Goal: Task Accomplishment & Management: Use online tool/utility

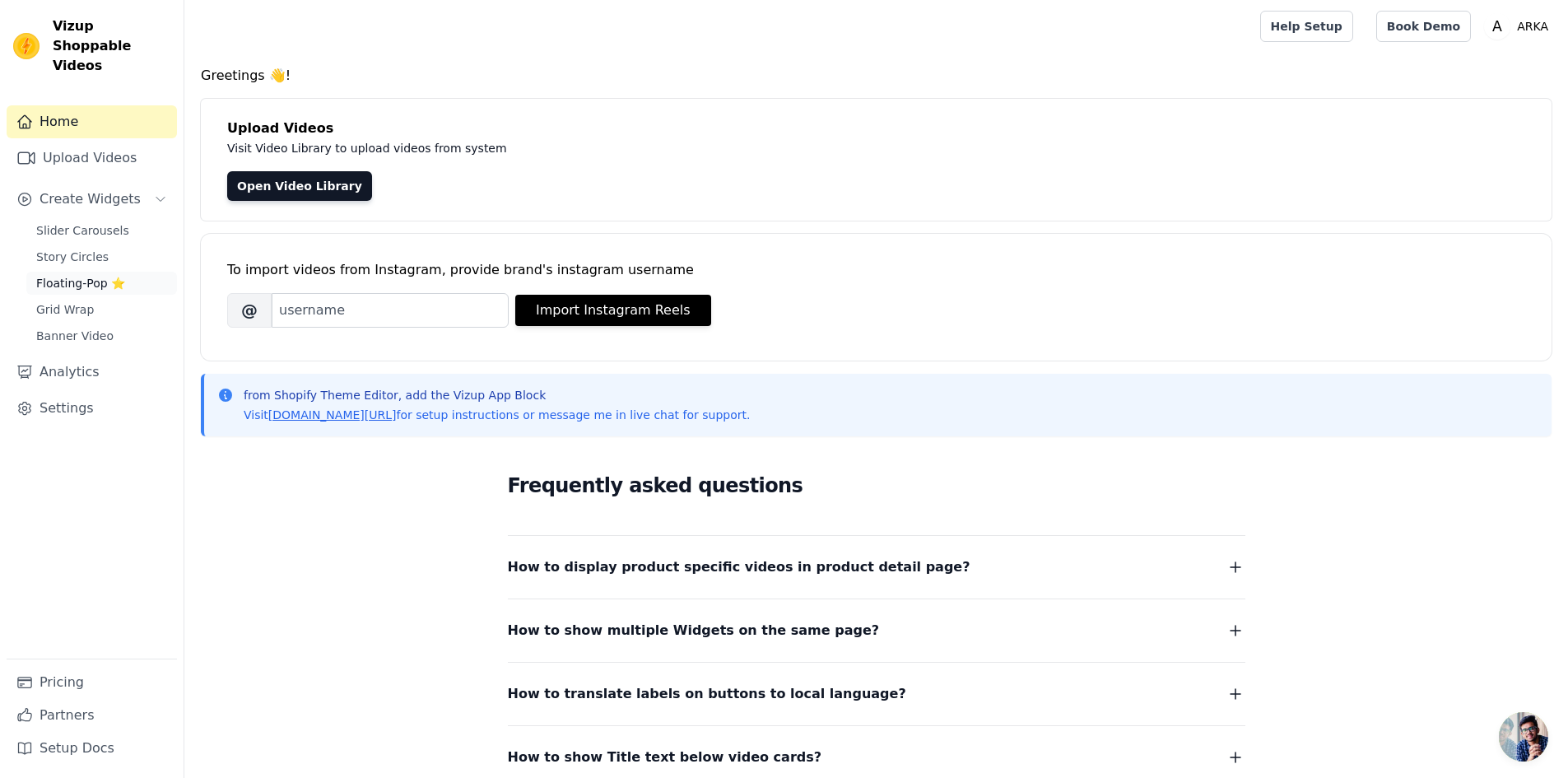
click at [122, 272] on link "Floating-Pop ⭐" at bounding box center [102, 283] width 151 height 23
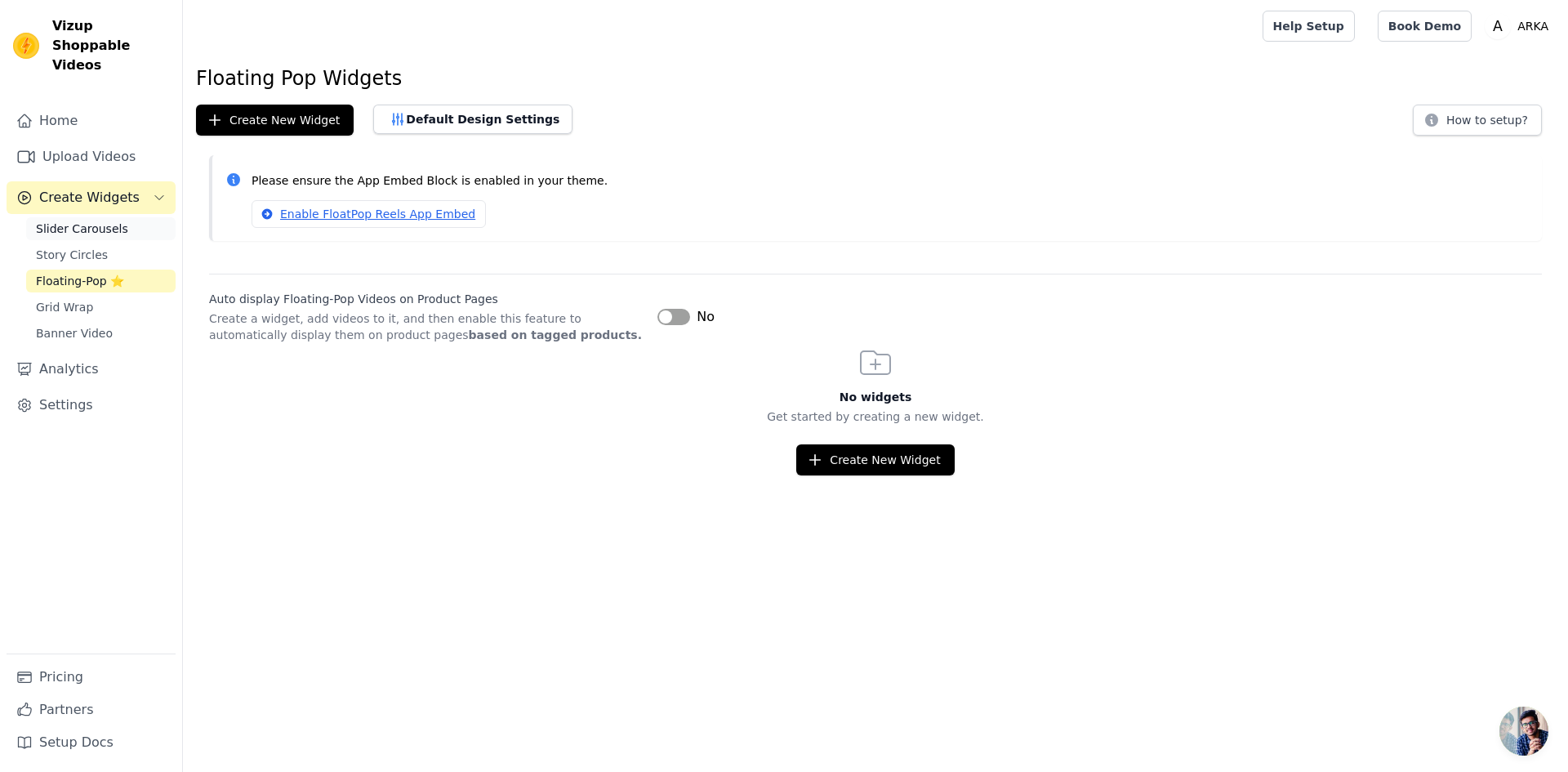
click at [67, 221] on span "Slider Carousels" at bounding box center [82, 229] width 92 height 16
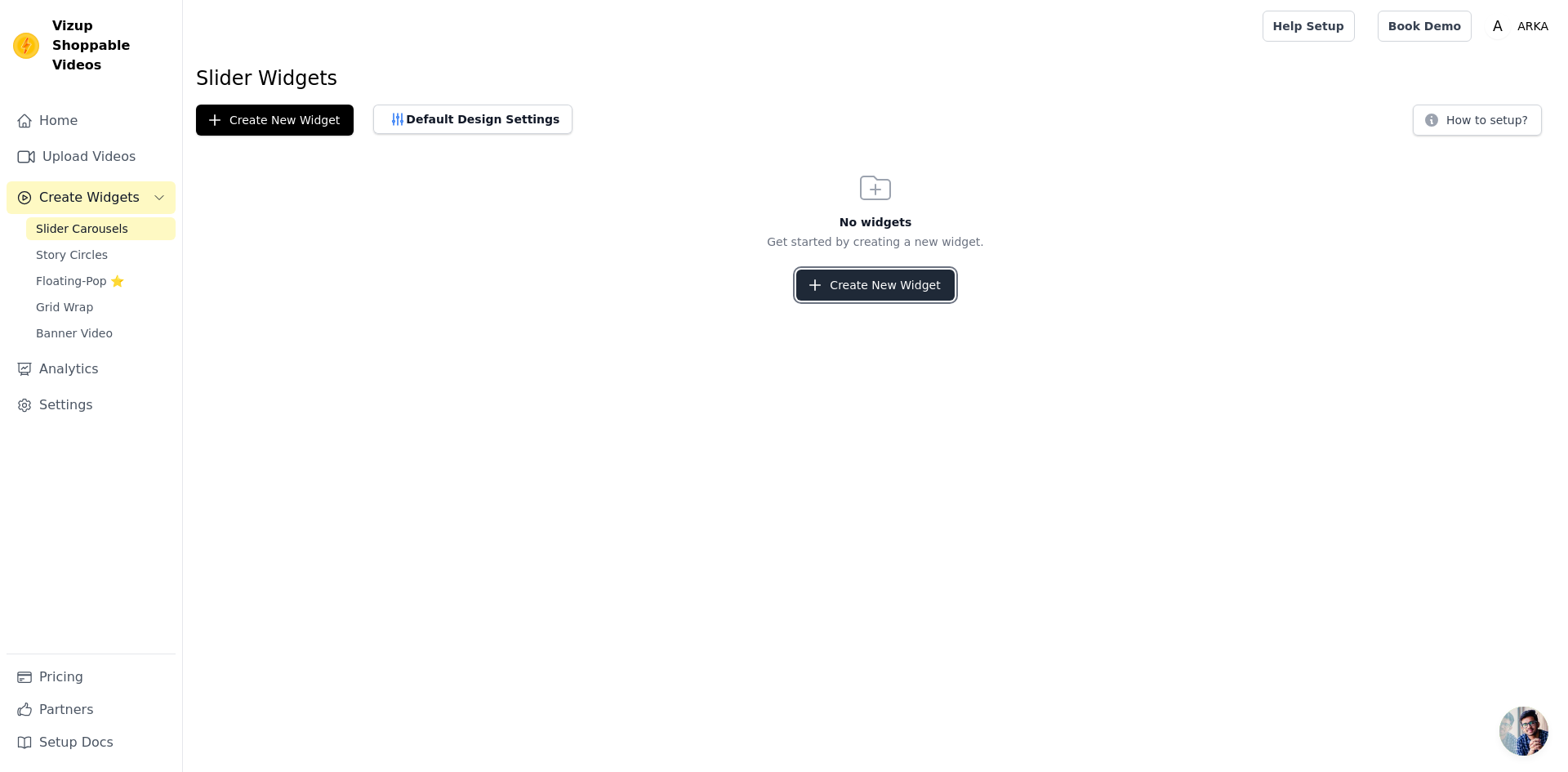
click at [842, 285] on button "Create New Widget" at bounding box center [875, 285] width 158 height 31
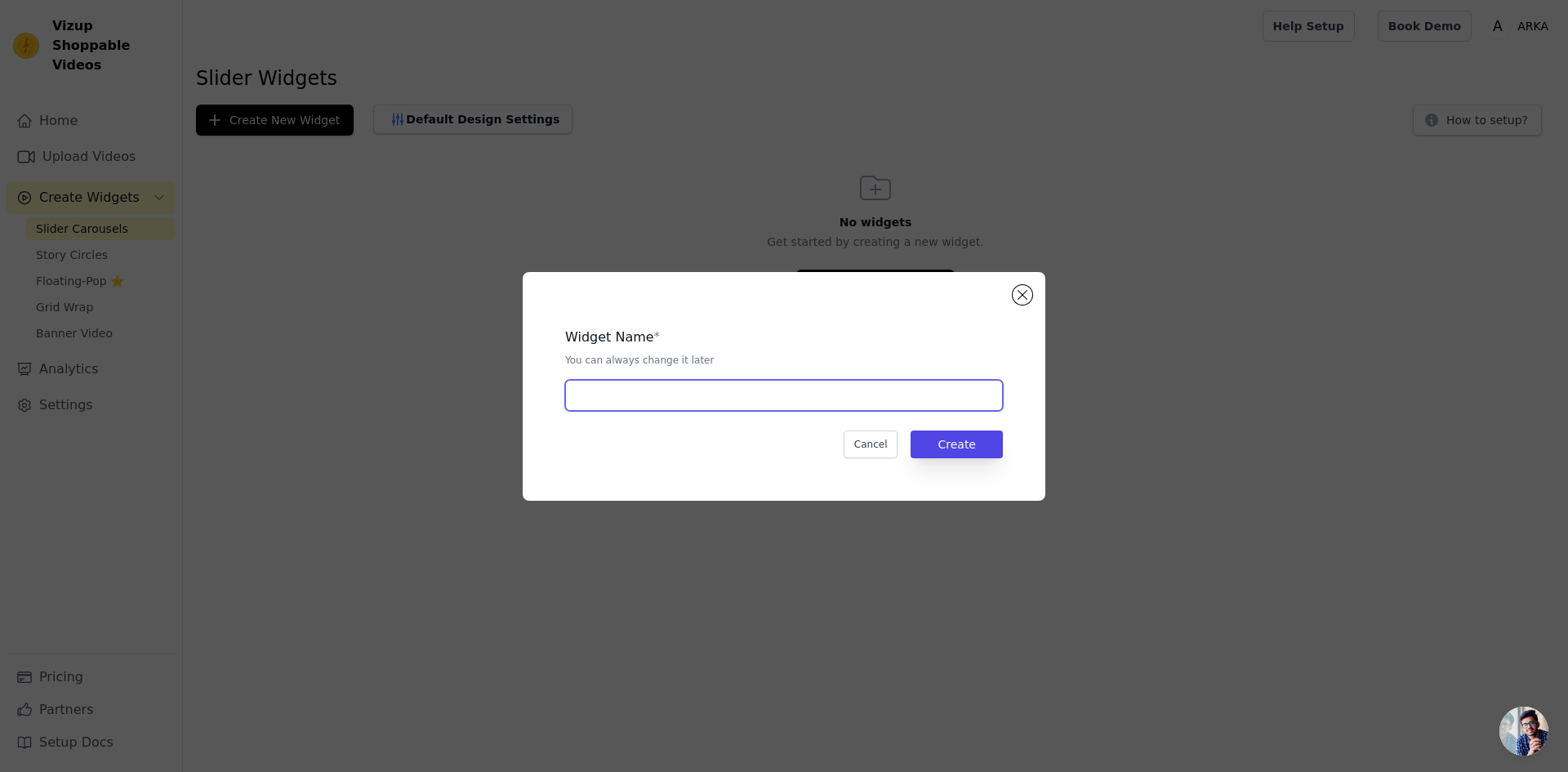
click at [768, 401] on input "text" at bounding box center [784, 395] width 438 height 31
click at [920, 435] on button "Create" at bounding box center [957, 444] width 92 height 27
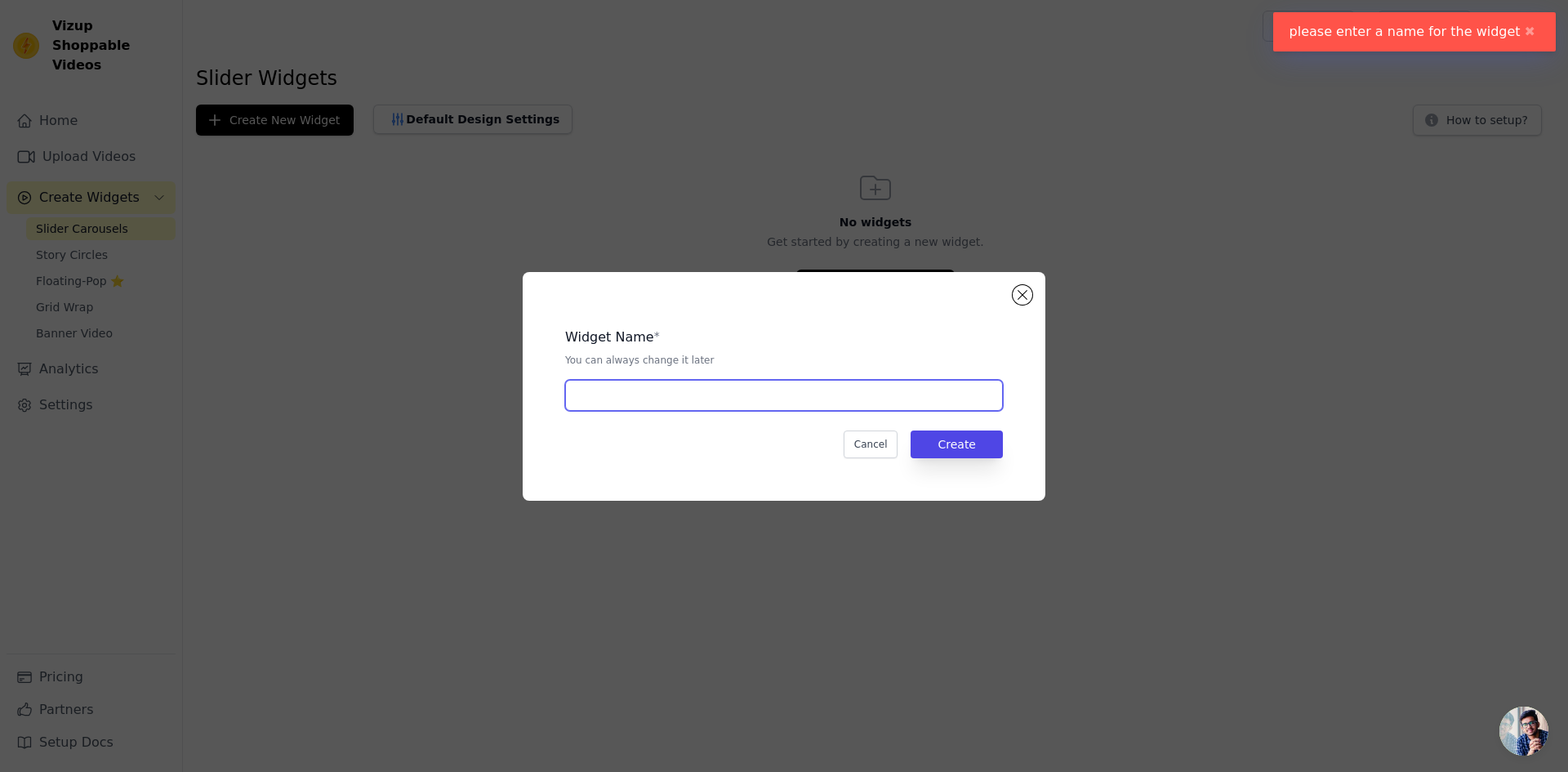
click at [686, 407] on input "text" at bounding box center [784, 395] width 438 height 31
click at [1018, 300] on button "Close modal" at bounding box center [1022, 295] width 19 height 19
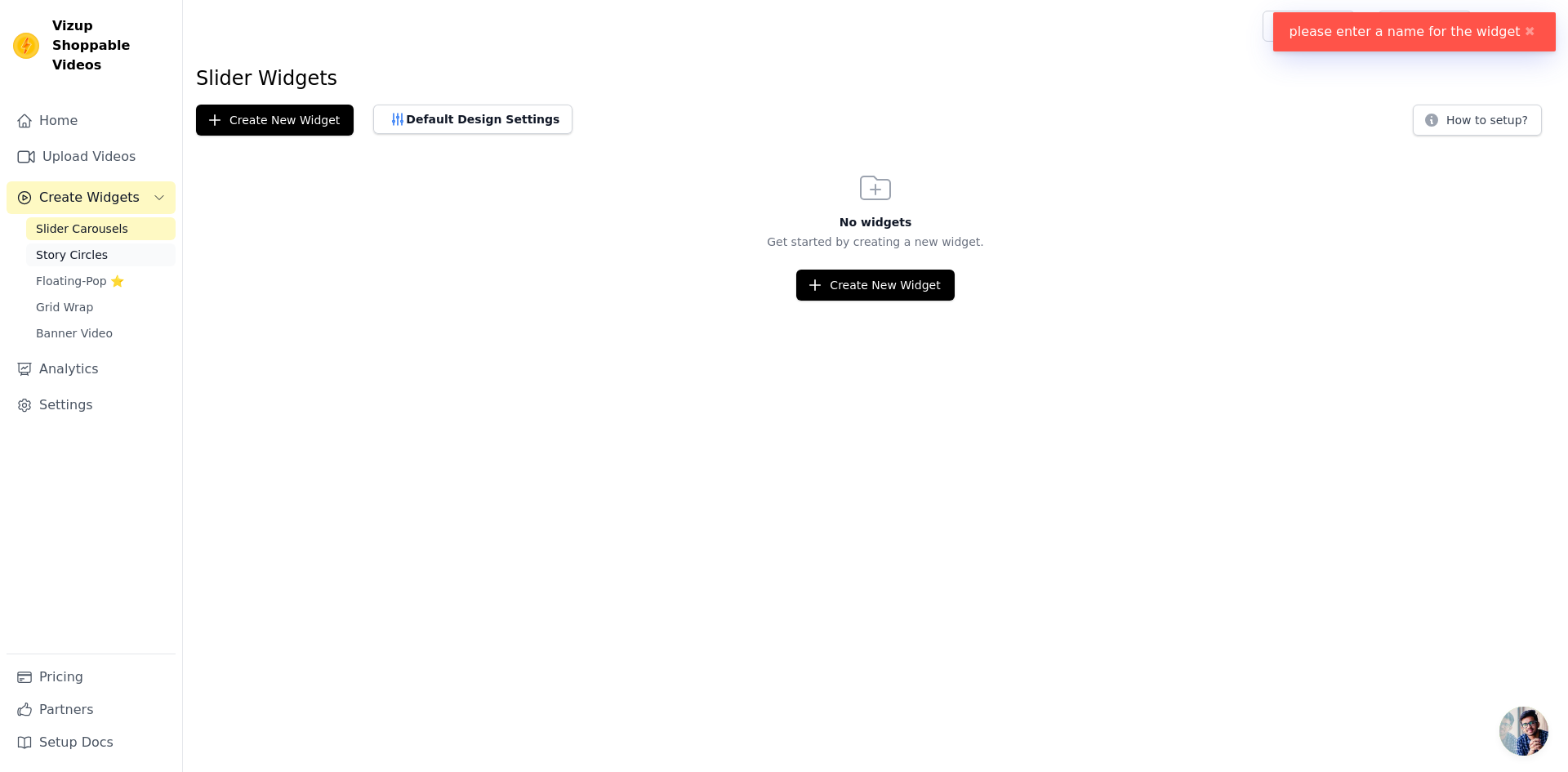
click at [105, 244] on link "Story Circles" at bounding box center [101, 255] width 150 height 23
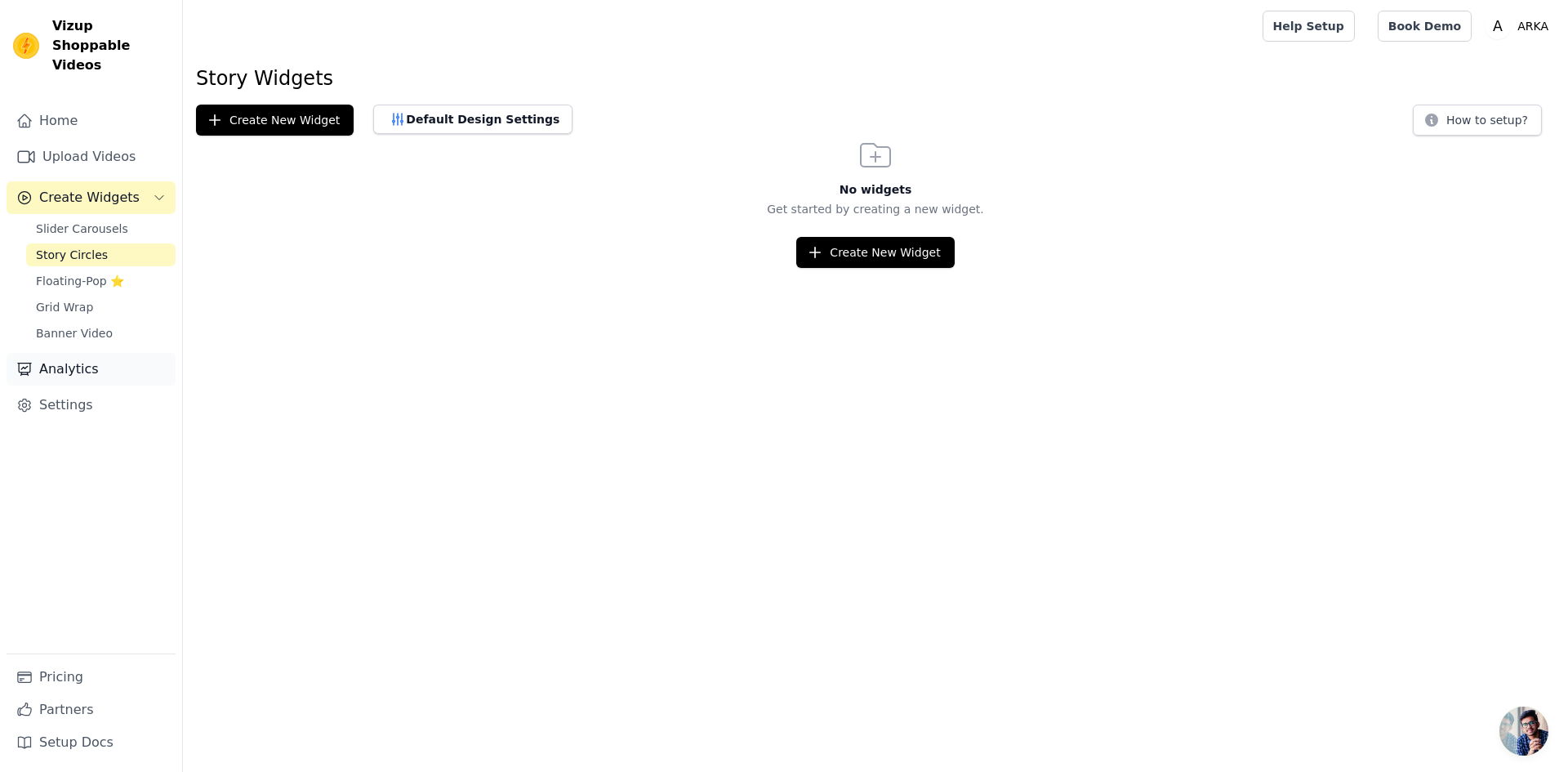
click at [94, 354] on link "Analytics" at bounding box center [90, 369] width 169 height 33
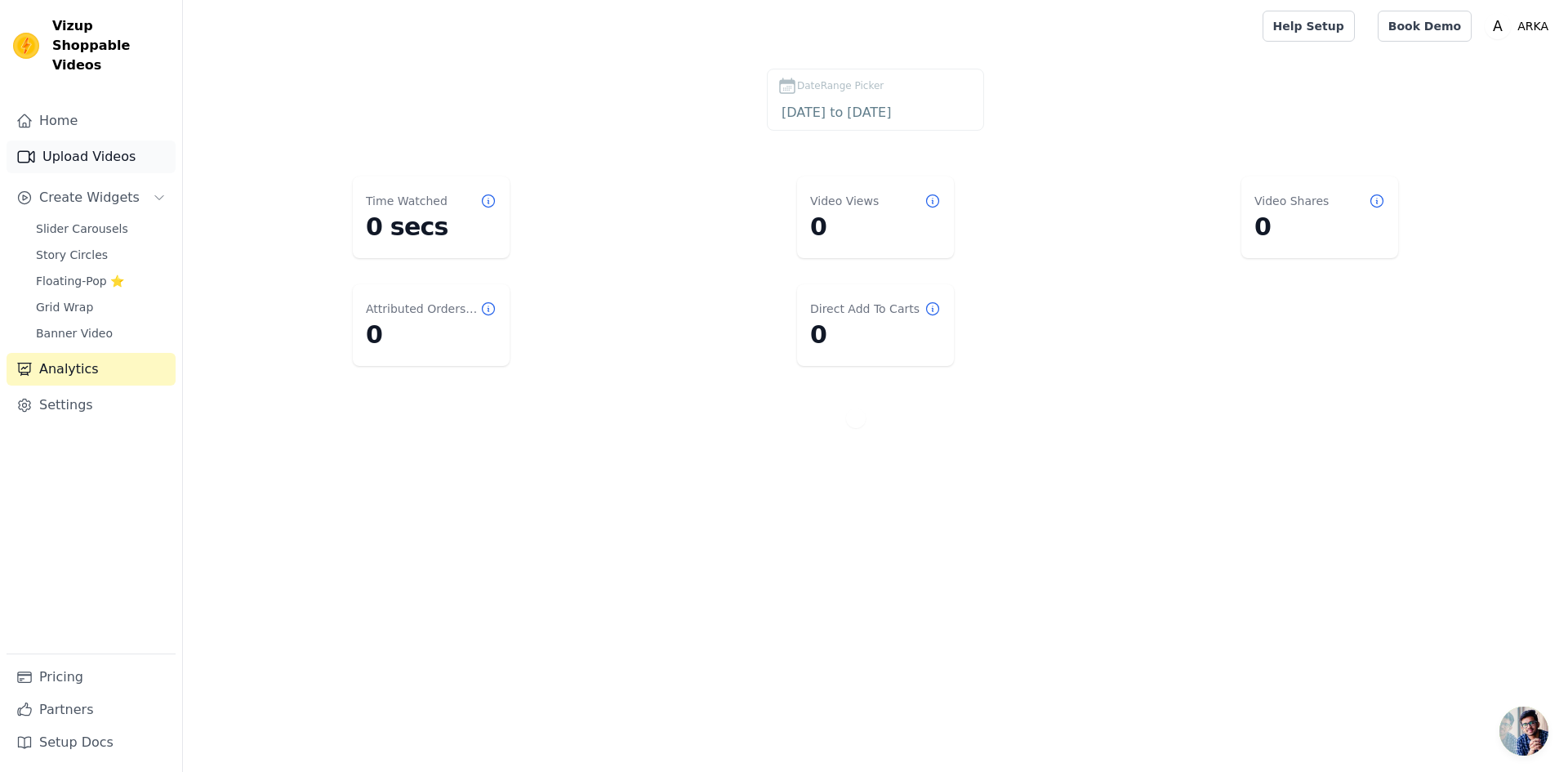
click at [50, 141] on link "Upload Videos" at bounding box center [90, 157] width 169 height 33
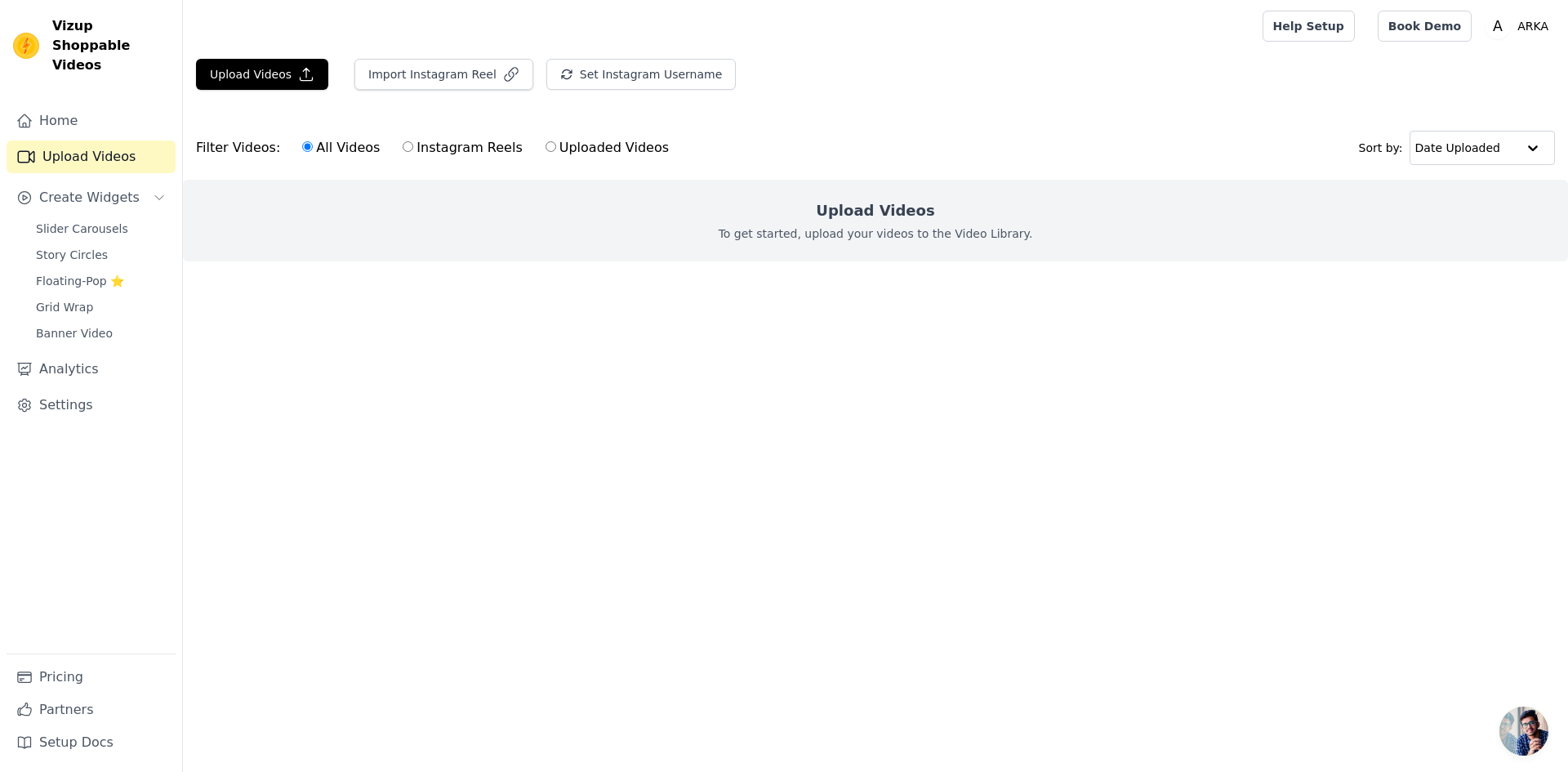
click at [412, 149] on label "Instagram Reels" at bounding box center [462, 148] width 120 height 21
click at [412, 149] on input "Instagram Reels" at bounding box center [408, 146] width 11 height 11
radio input "true"
click at [100, 221] on span "Slider Carousels" at bounding box center [82, 229] width 92 height 16
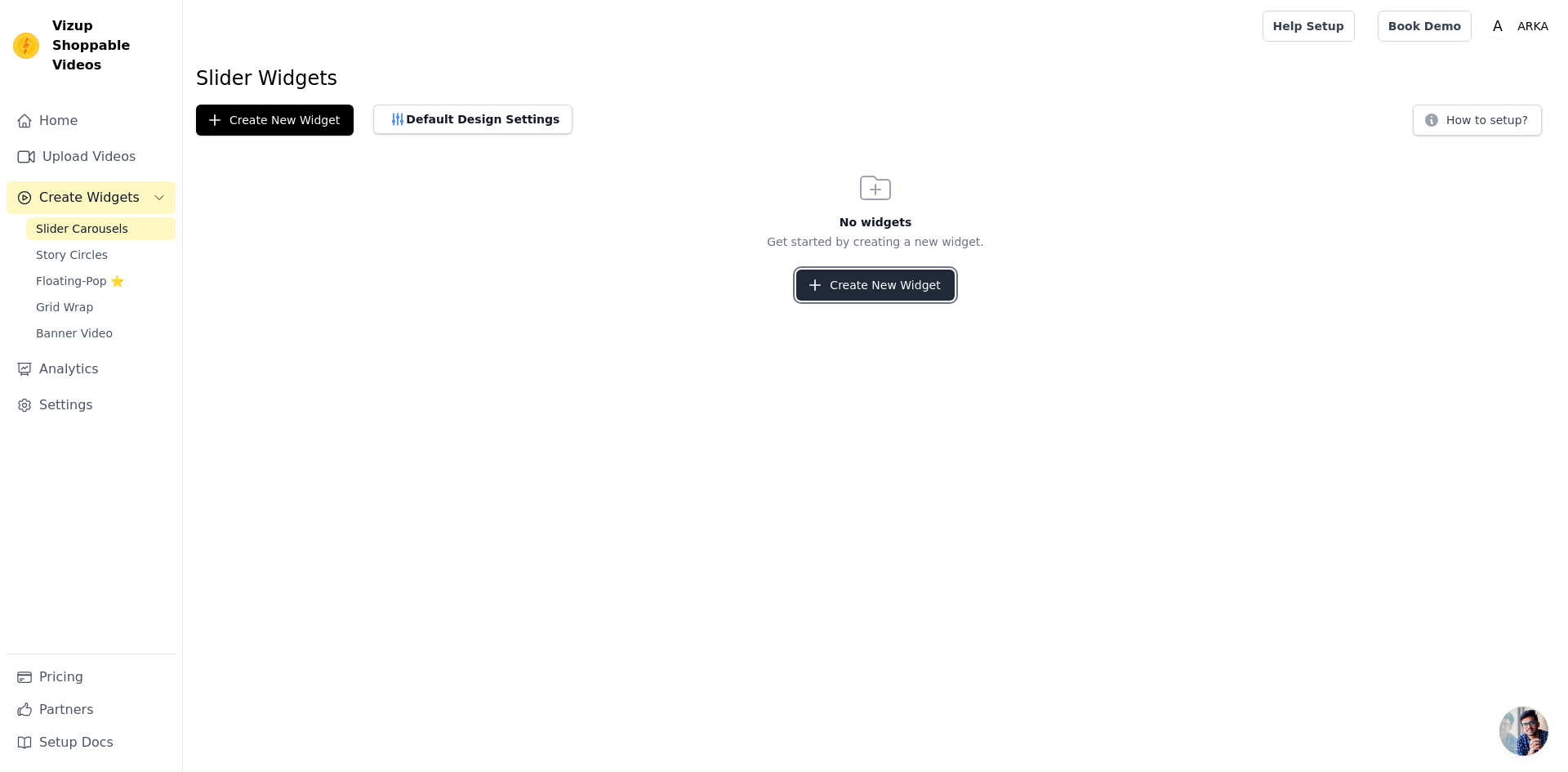
click at [842, 284] on button "Create New Widget" at bounding box center [875, 285] width 158 height 31
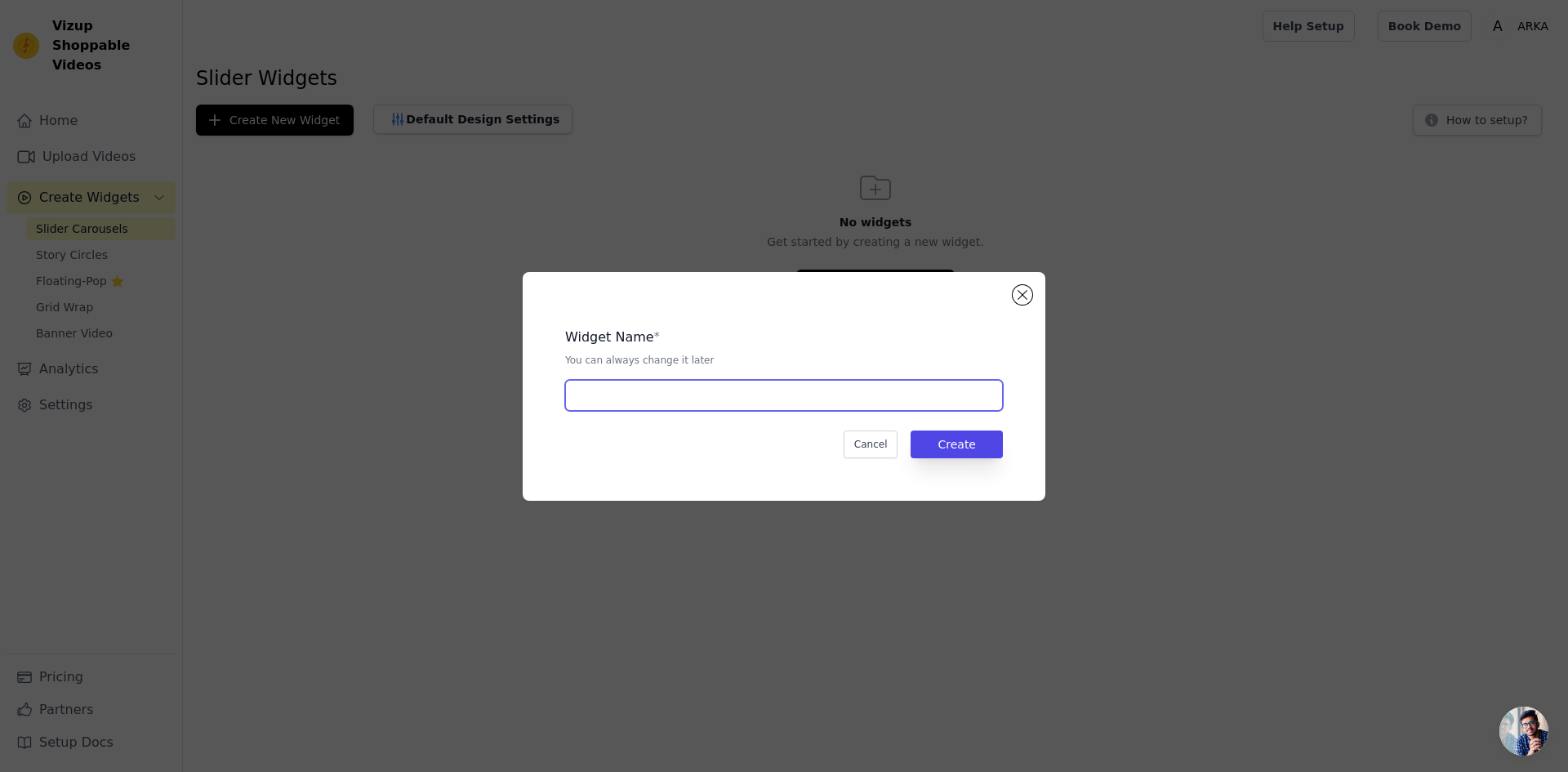
click at [737, 388] on input "text" at bounding box center [784, 395] width 438 height 31
type input "M"
click at [998, 445] on button "Create" at bounding box center [957, 444] width 92 height 27
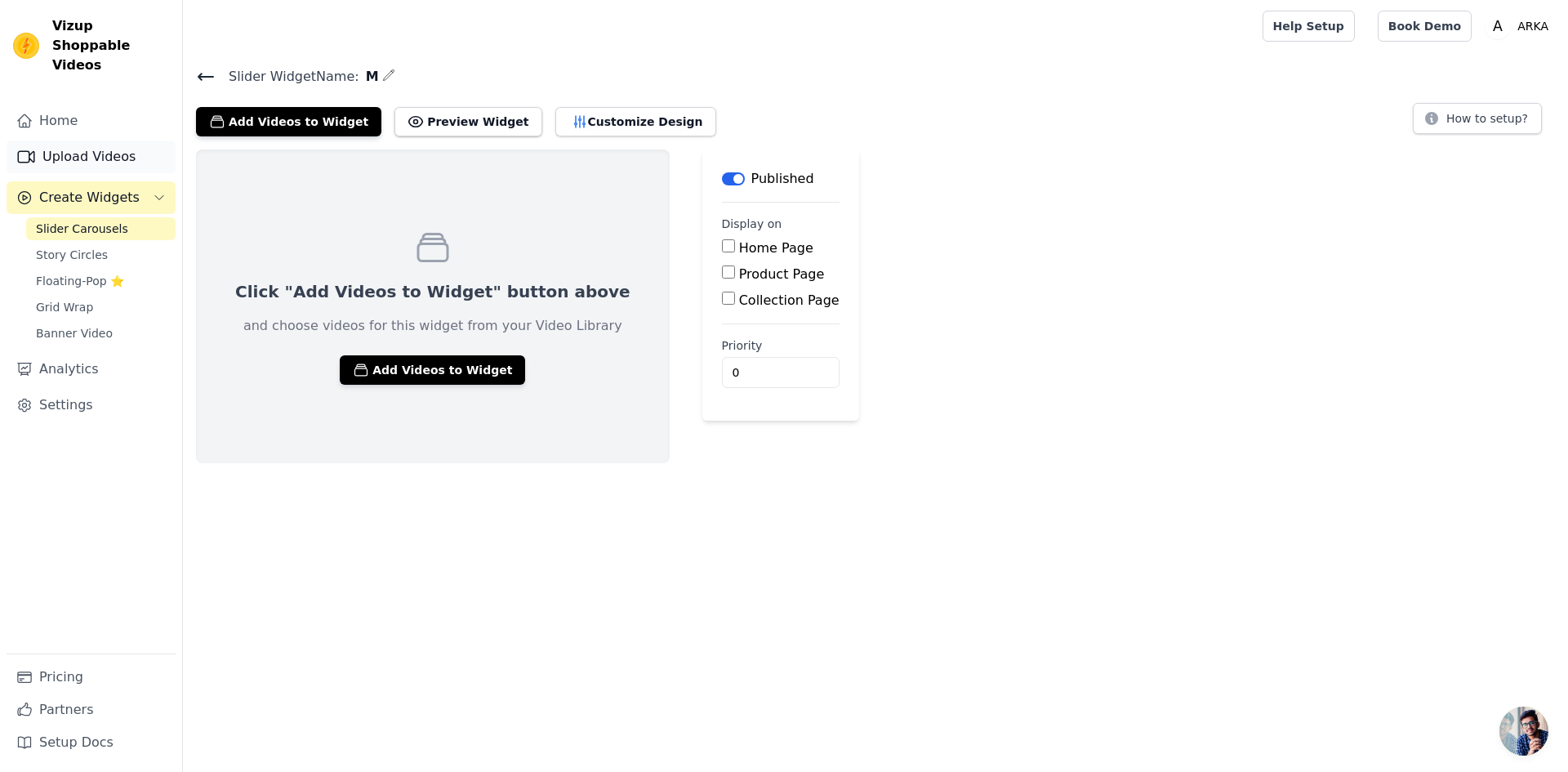
click at [95, 152] on link "Upload Videos" at bounding box center [90, 157] width 169 height 33
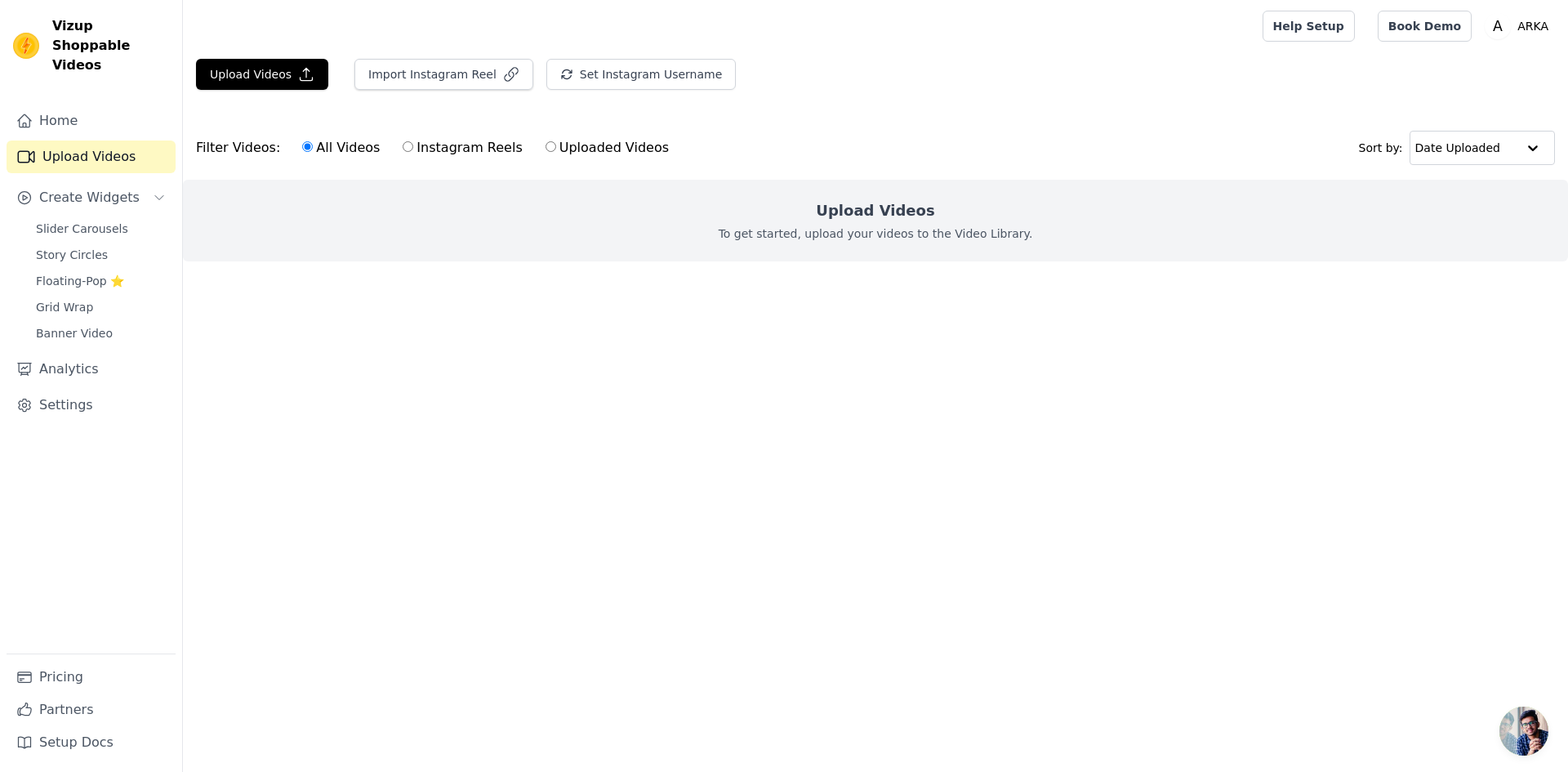
click at [436, 144] on label "Instagram Reels" at bounding box center [462, 148] width 120 height 21
click at [413, 144] on input "Instagram Reels" at bounding box center [408, 146] width 11 height 11
radio input "true"
click at [935, 225] on div "Upload Videos To get started, upload your videos to the Video Library." at bounding box center [876, 221] width 1386 height 82
click at [458, 83] on button "Import Instagram Reel" at bounding box center [444, 74] width 179 height 31
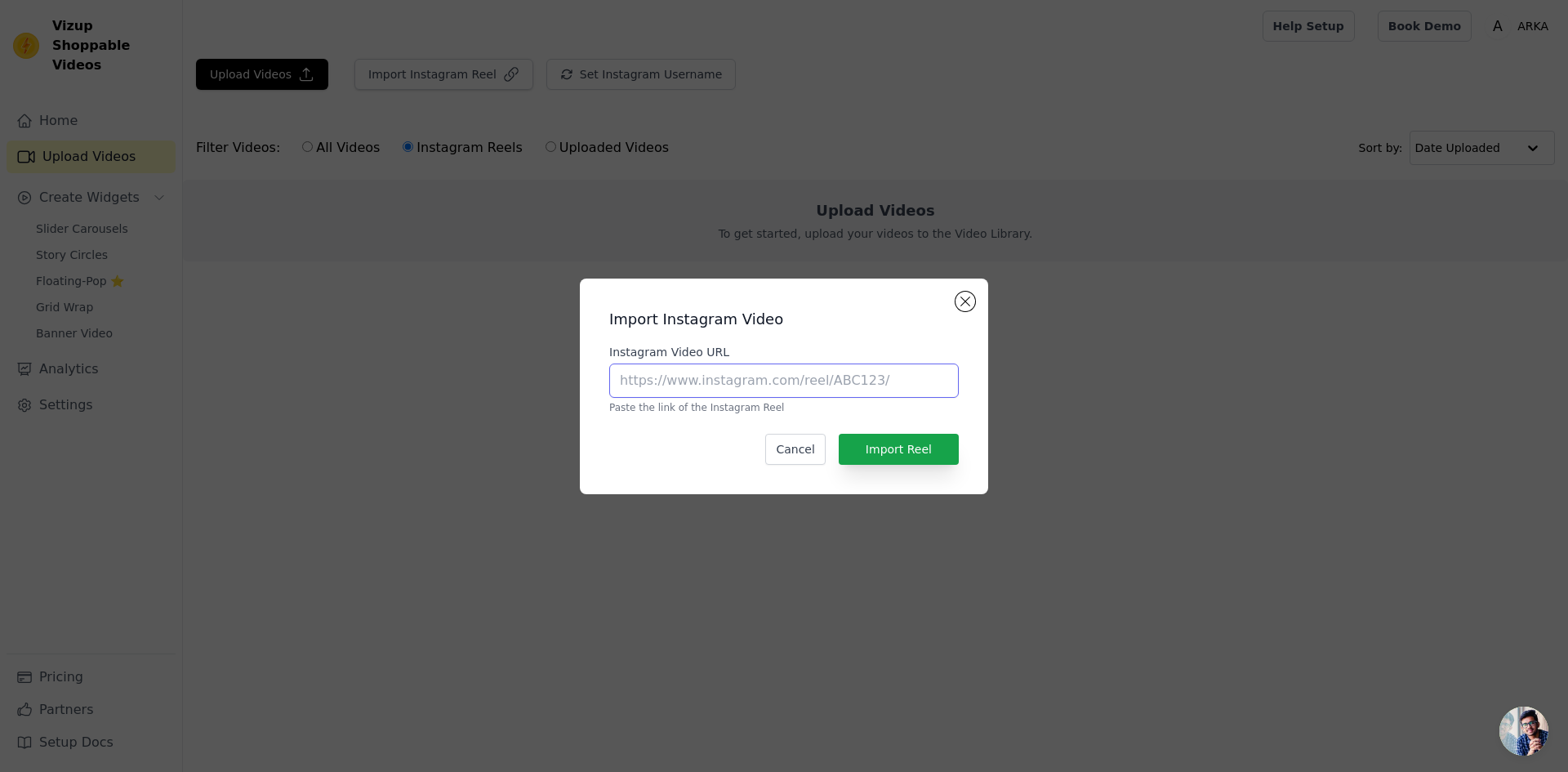
click at [781, 387] on input "Instagram Video URL" at bounding box center [784, 380] width 350 height 35
drag, startPoint x: 779, startPoint y: 392, endPoint x: 788, endPoint y: 397, distance: 10.3
click at [783, 394] on input "Instagram Video URL" at bounding box center [784, 380] width 350 height 35
type input "arka.officialindia"
click at [890, 458] on button "Import Reel" at bounding box center [899, 449] width 120 height 31
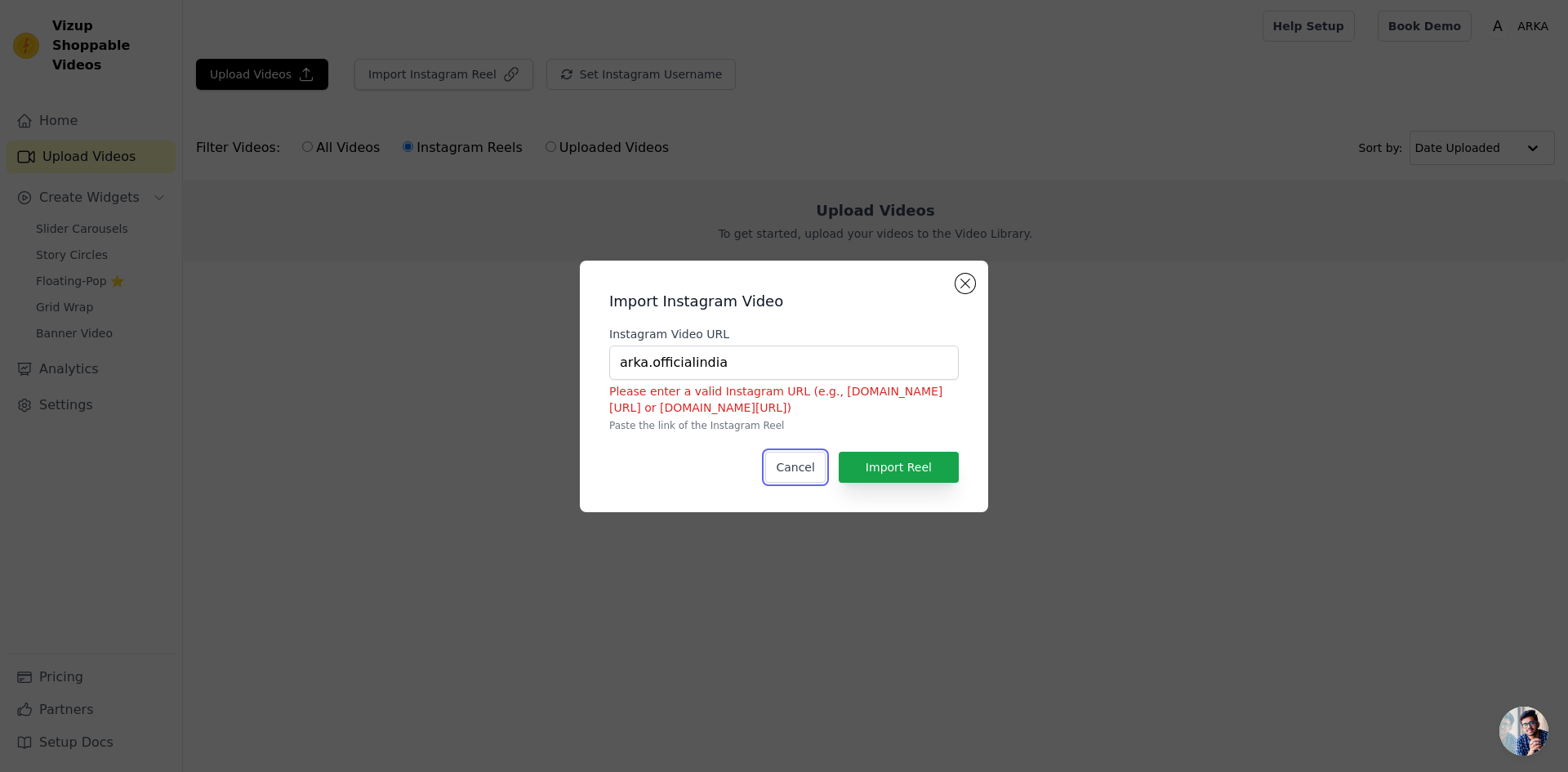
click at [805, 458] on button "Cancel" at bounding box center [795, 467] width 59 height 31
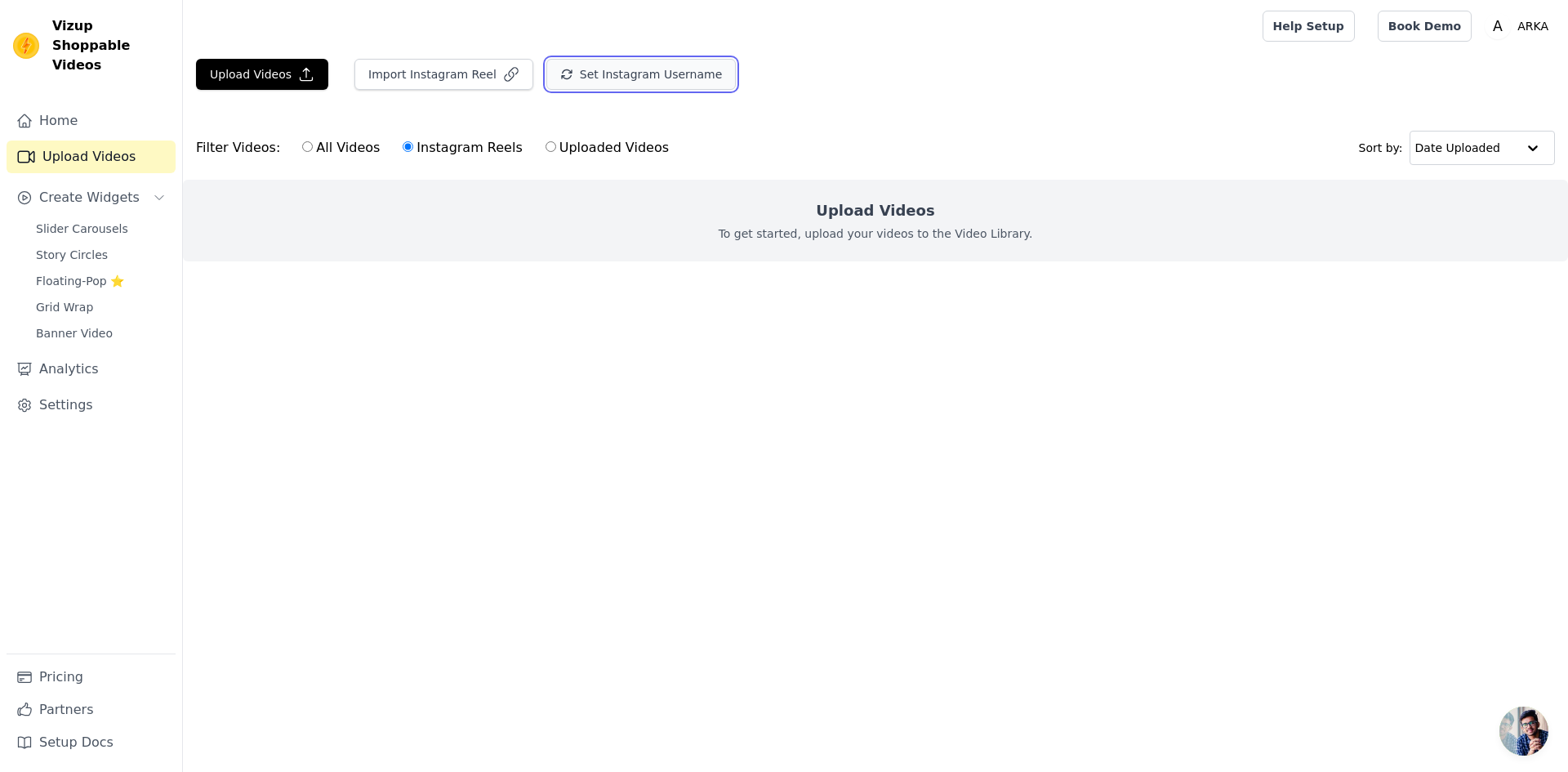
click at [667, 89] on button "Set Instagram Username" at bounding box center [641, 74] width 190 height 31
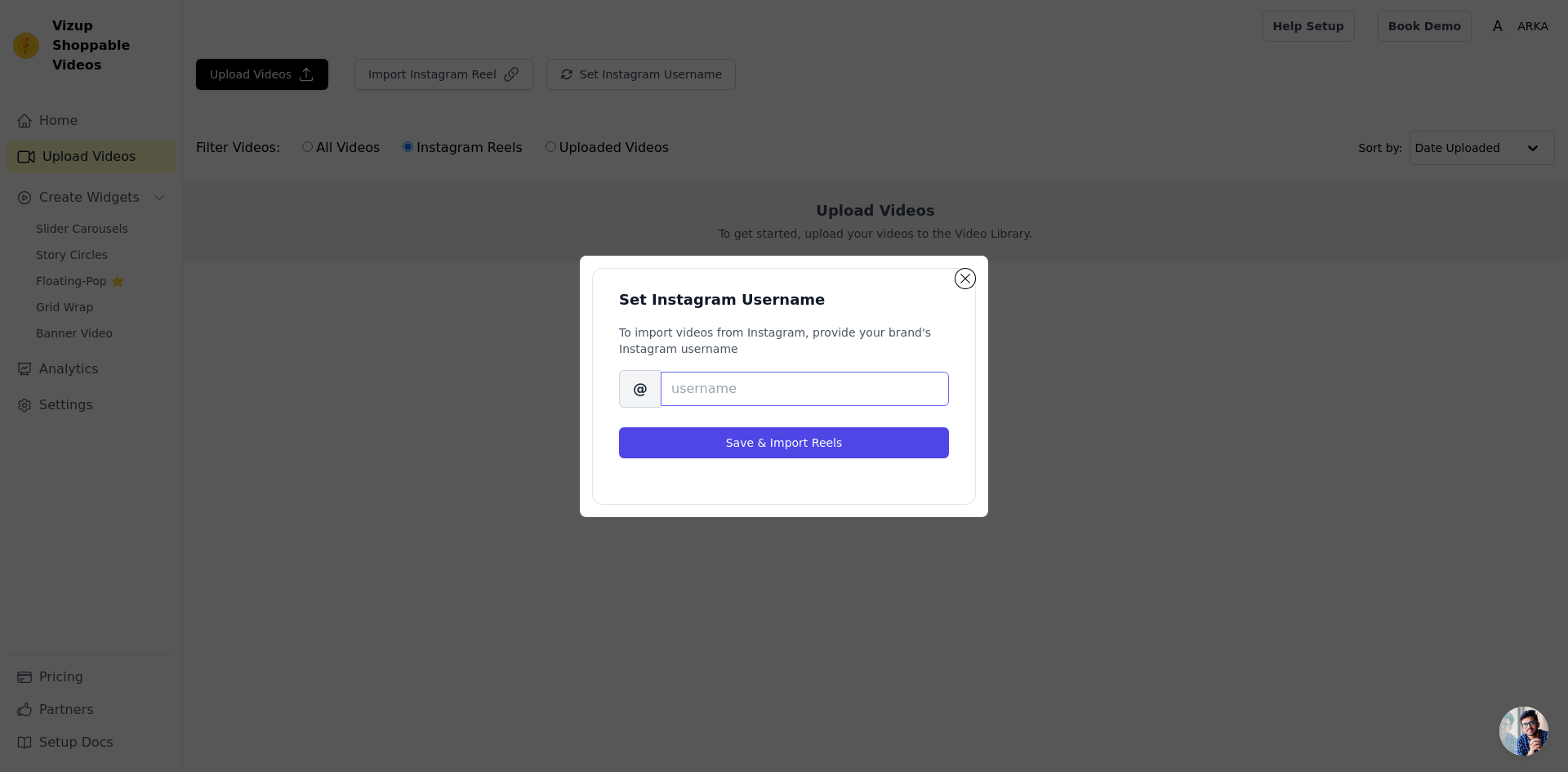
click at [748, 386] on input "Brand's Instagram Username" at bounding box center [804, 388] width 288 height 35
type input "arka.officialindia"
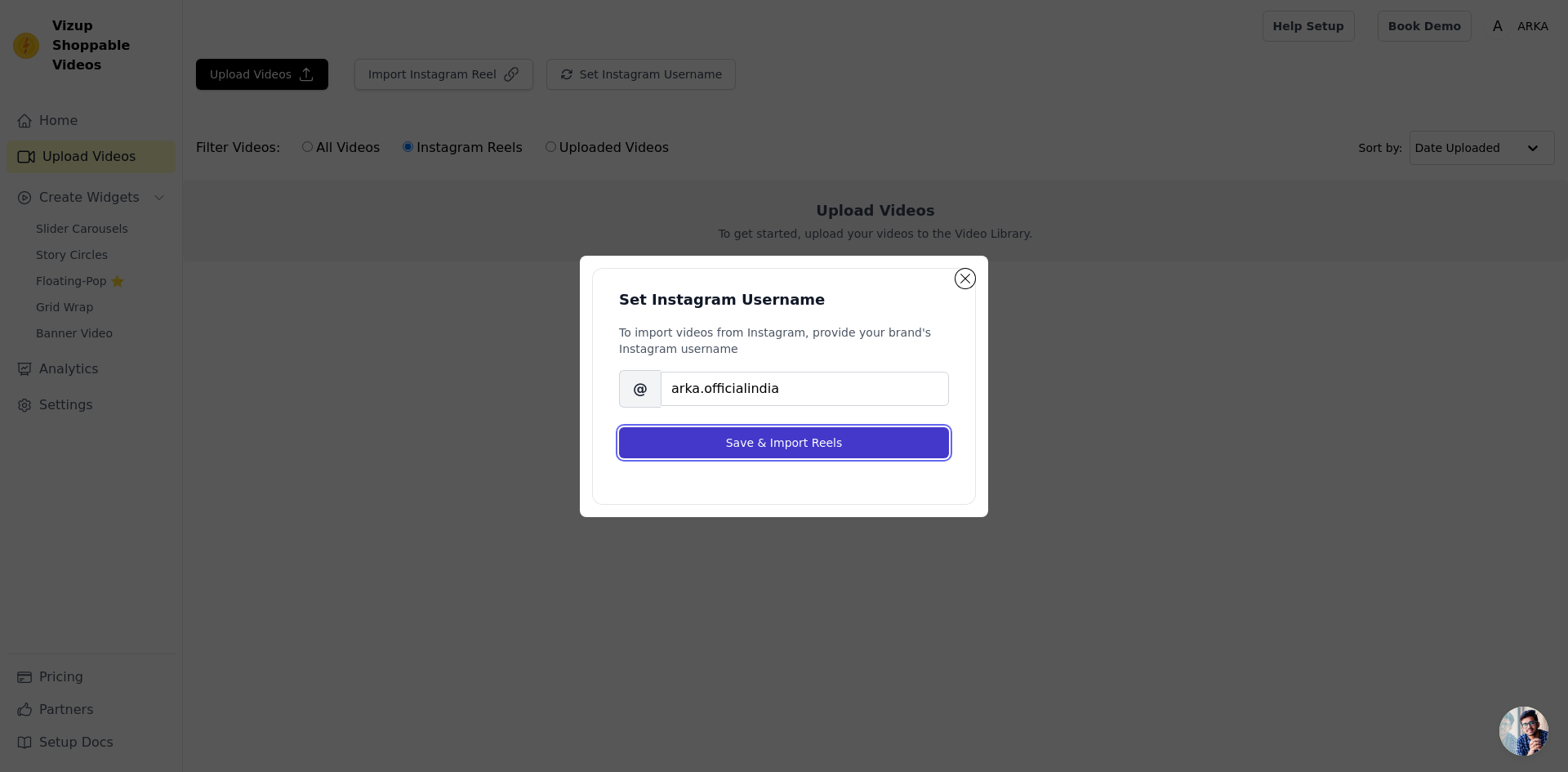
click at [792, 440] on button "Save & Import Reels" at bounding box center [784, 442] width 330 height 31
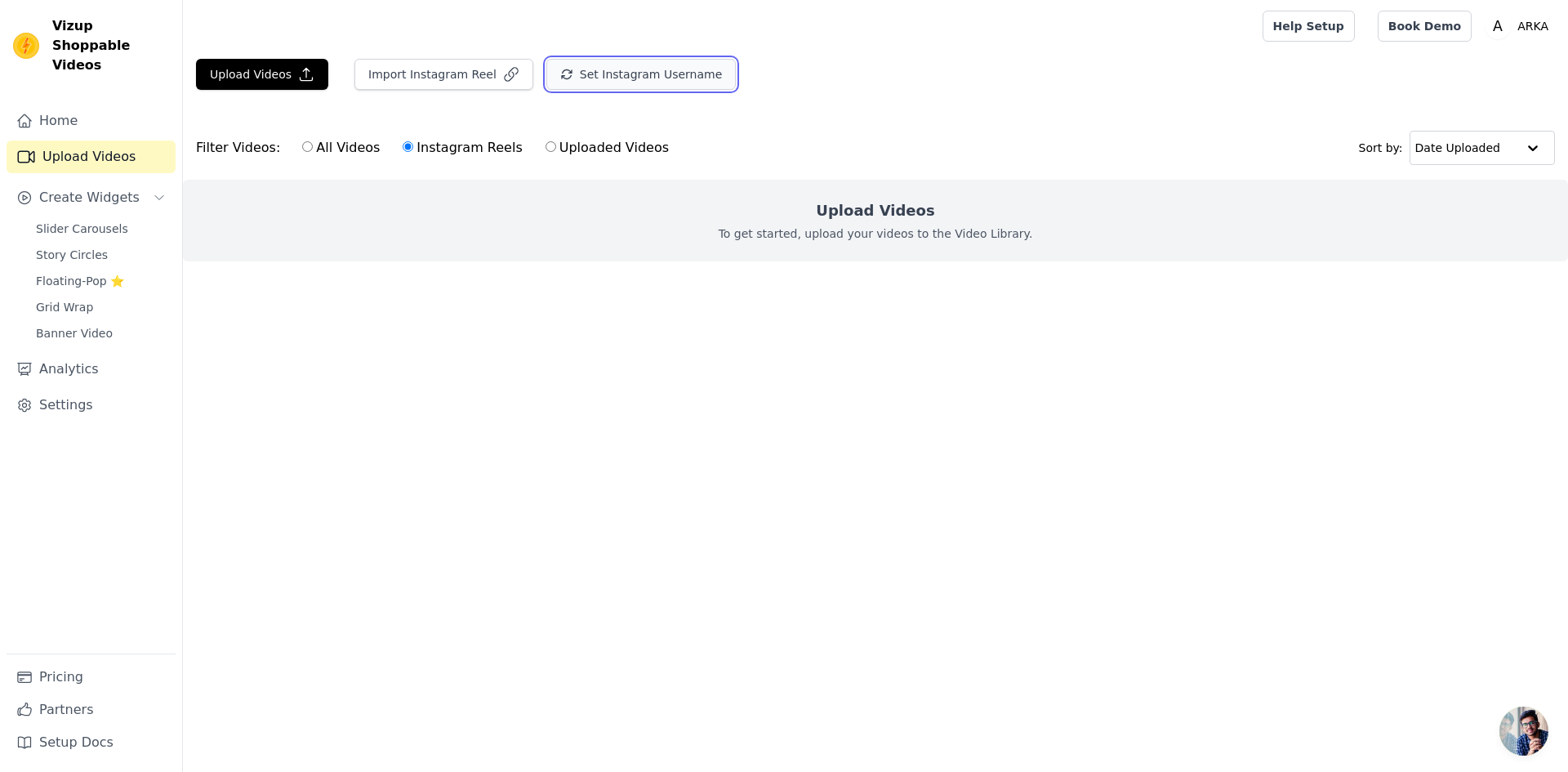
click at [647, 80] on button "Set Instagram Username" at bounding box center [641, 74] width 190 height 31
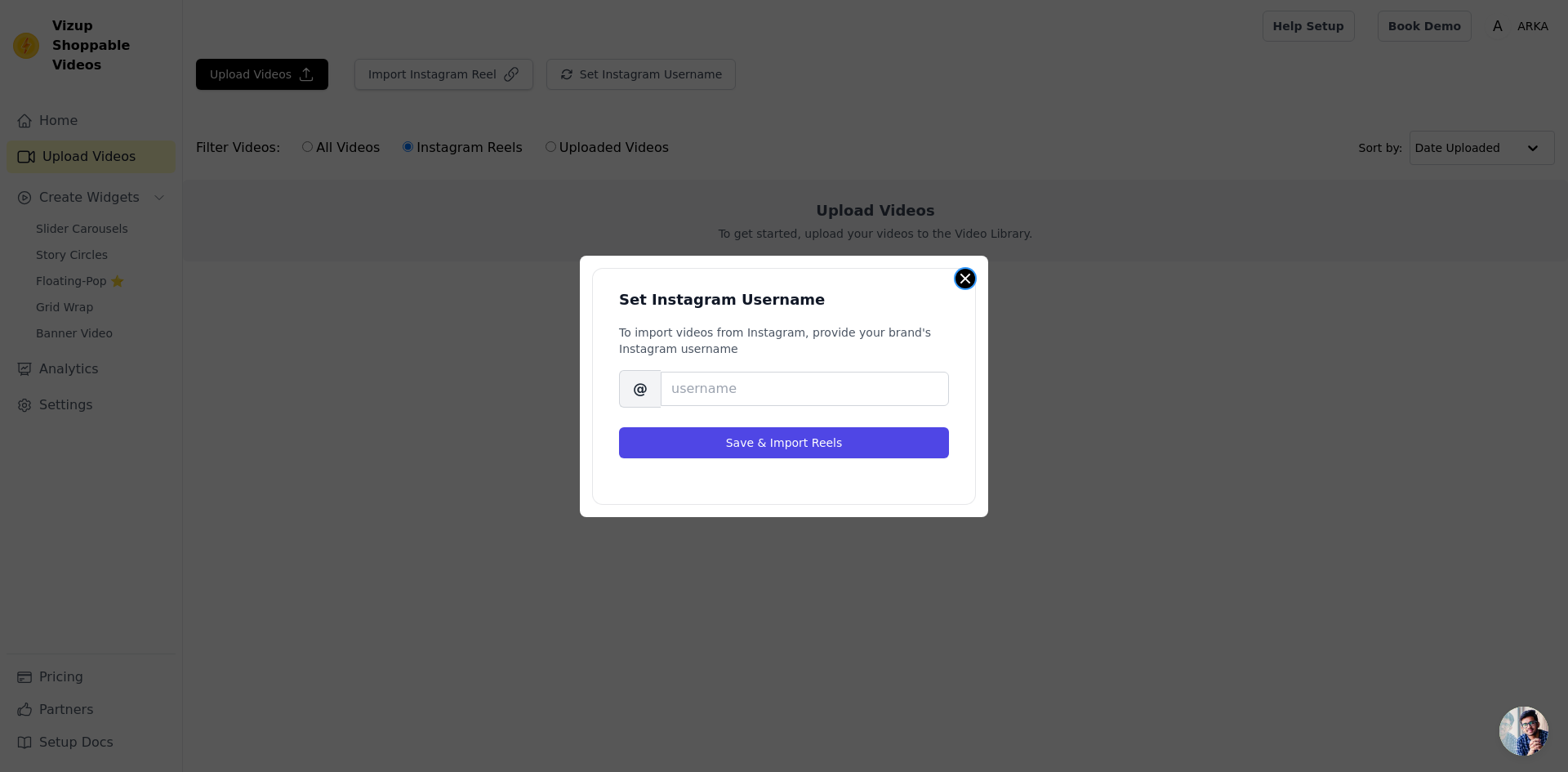
click at [969, 287] on div "Set Instagram Username To import videos from Instagram, provide your brand's In…" at bounding box center [784, 386] width 408 height 261
click at [967, 273] on button "Close modal" at bounding box center [966, 278] width 19 height 19
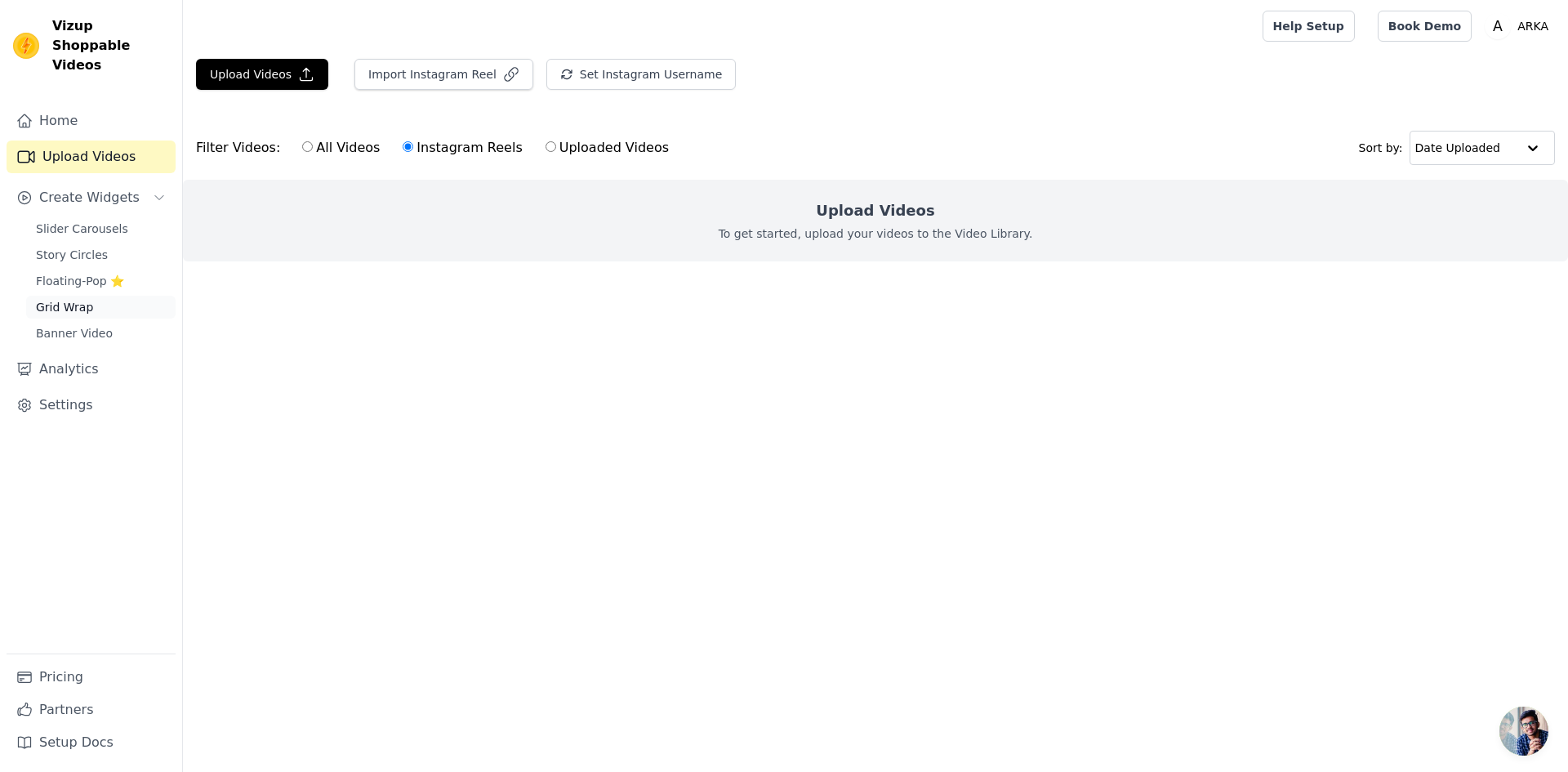
click at [92, 296] on link "Grid Wrap" at bounding box center [101, 308] width 150 height 23
